Goal: Information Seeking & Learning: Learn about a topic

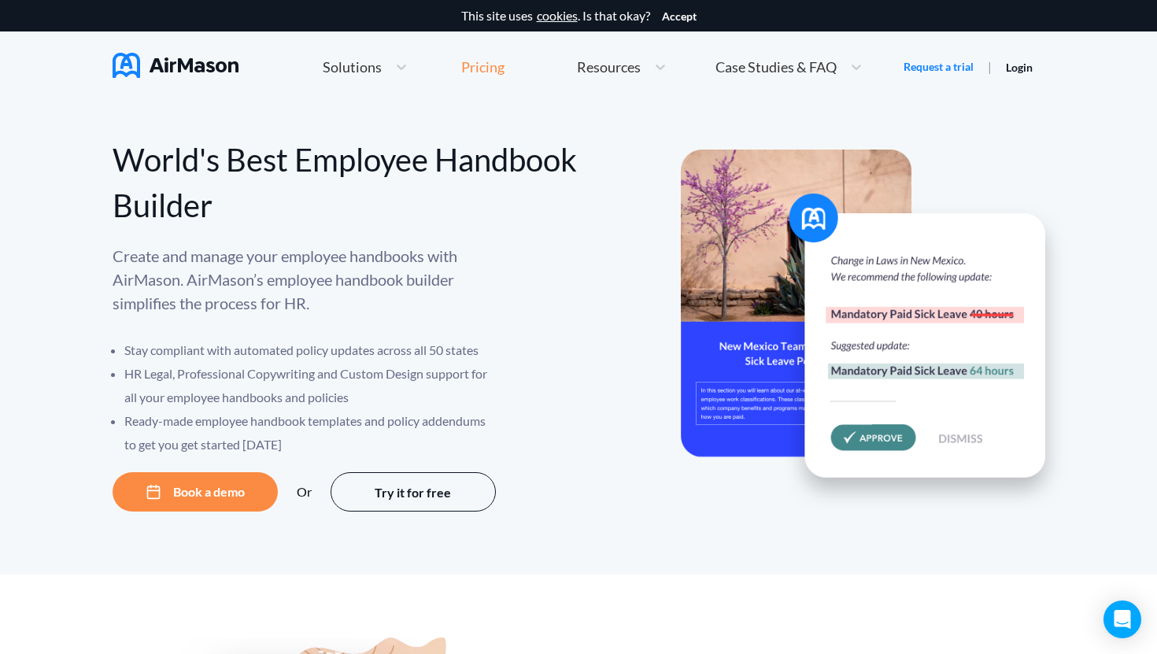
click at [492, 72] on div "Pricing" at bounding box center [482, 67] width 43 height 14
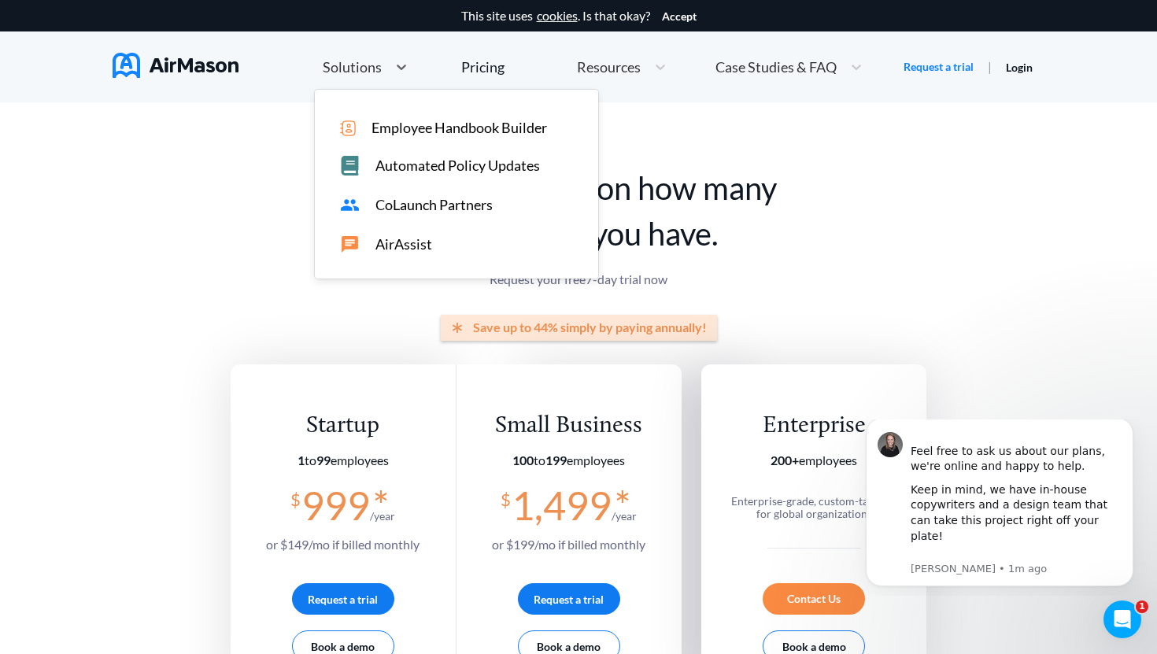
click at [371, 69] on span "Solutions" at bounding box center [352, 67] width 59 height 14
click at [791, 135] on div "Pricing is based on how many employees you have. Request your free 7 -day trial…" at bounding box center [579, 386] width 697 height 569
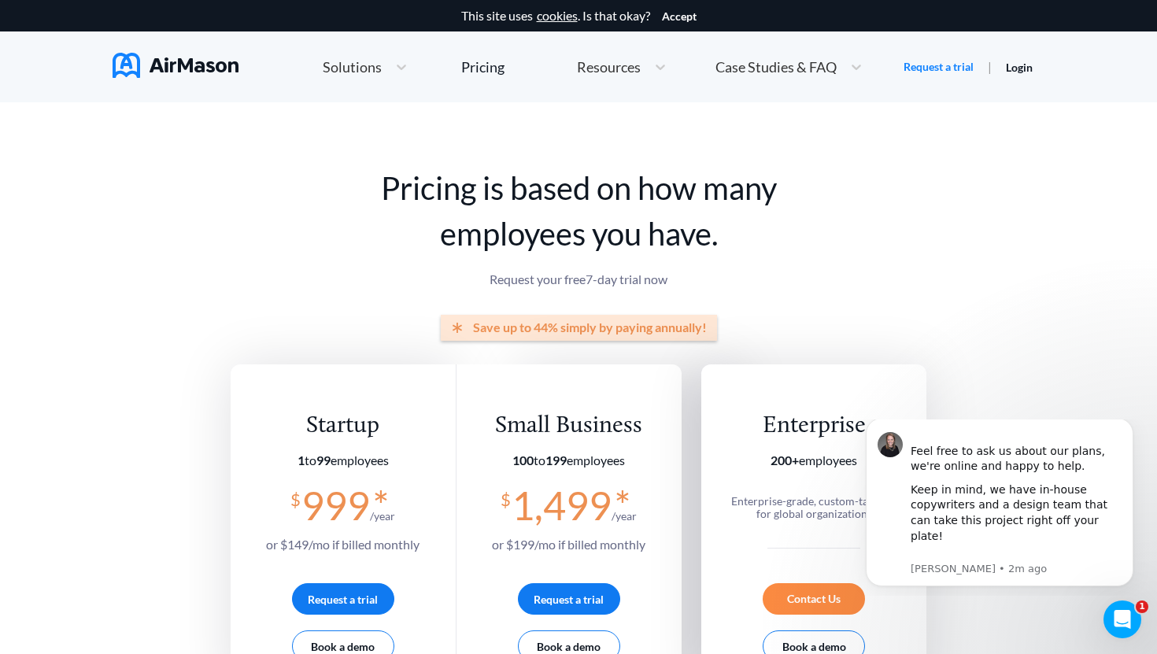
click at [837, 70] on div "Case Studies & FAQ" at bounding box center [775, 67] width 135 height 20
click at [797, 133] on span "MT+Co." at bounding box center [796, 128] width 50 height 17
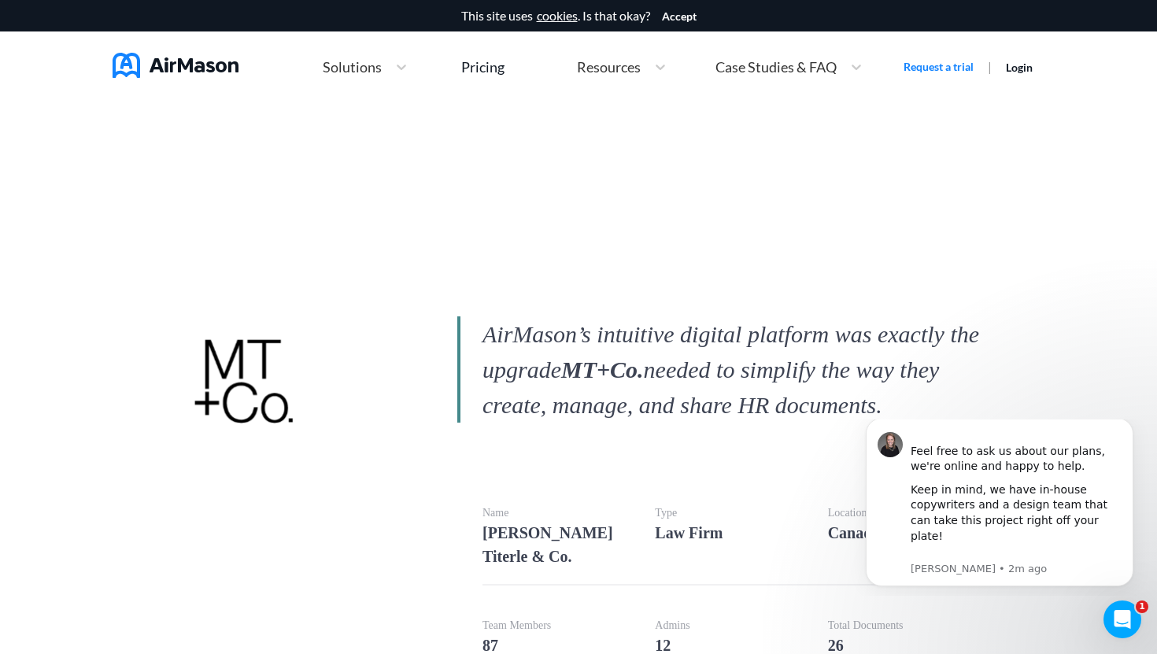
scroll to position [520, 0]
